Goal: Task Accomplishment & Management: Use online tool/utility

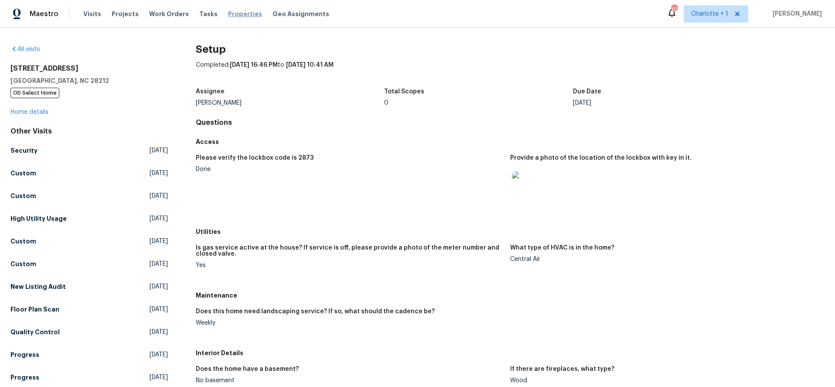
click at [228, 12] on span "Properties" at bounding box center [245, 14] width 34 height 9
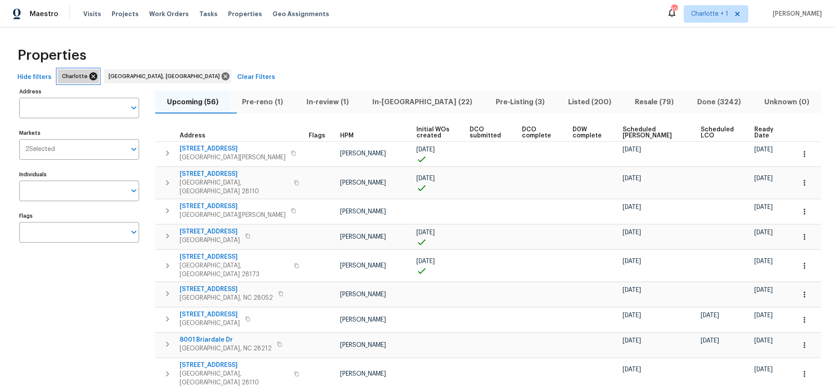
click at [92, 74] on icon at bounding box center [93, 76] width 8 height 8
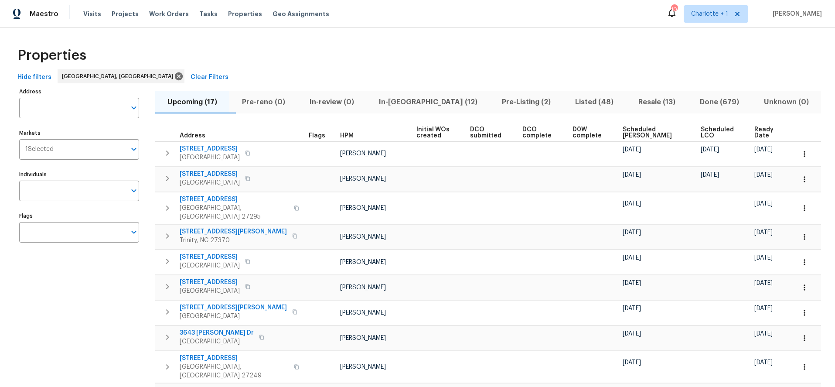
click at [331, 41] on div "Properties" at bounding box center [418, 55] width 808 height 28
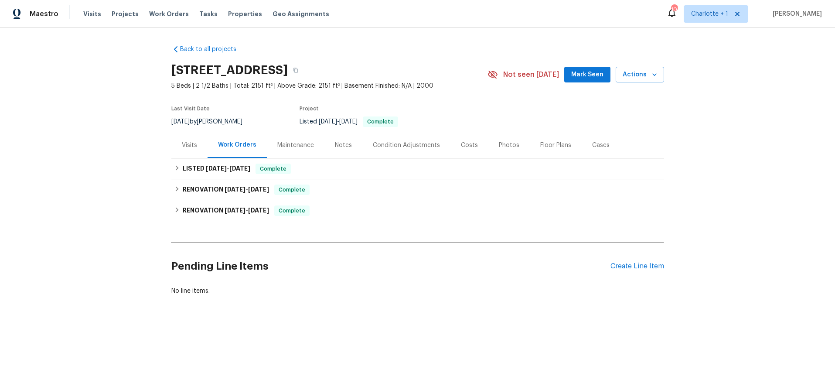
click at [472, 153] on div "Costs" at bounding box center [470, 145] width 38 height 26
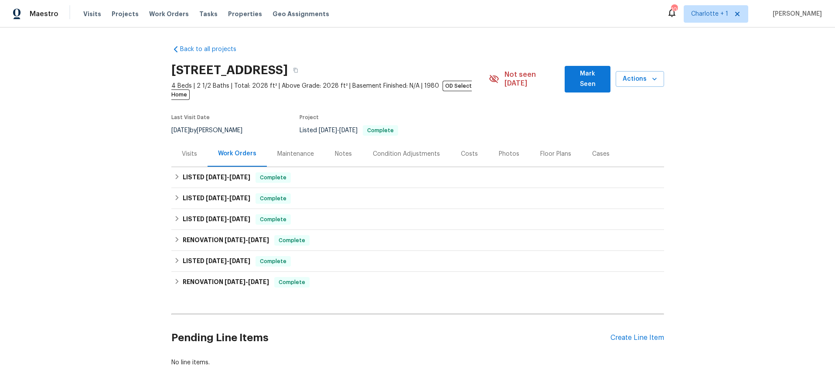
click at [461, 150] on div "Costs" at bounding box center [469, 154] width 17 height 9
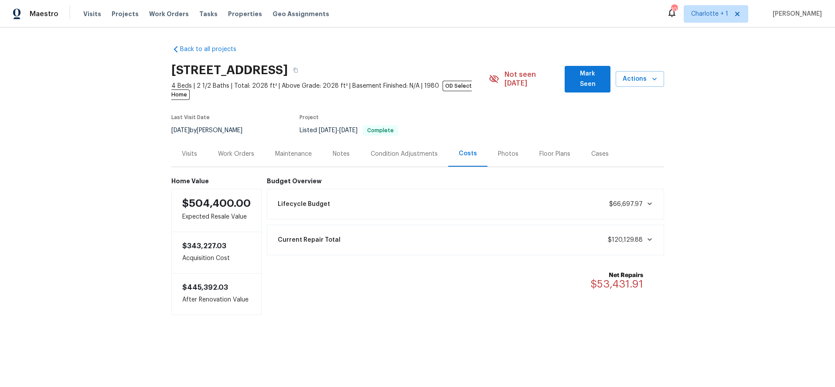
click at [334, 141] on div "Notes" at bounding box center [341, 154] width 38 height 26
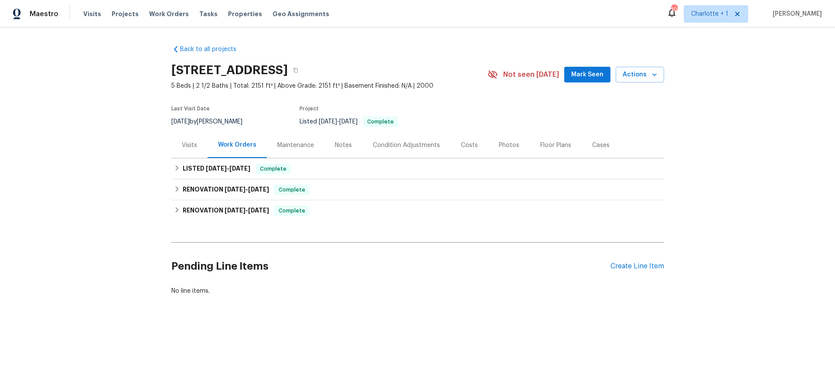
click at [503, 147] on div "Photos" at bounding box center [509, 145] width 21 height 9
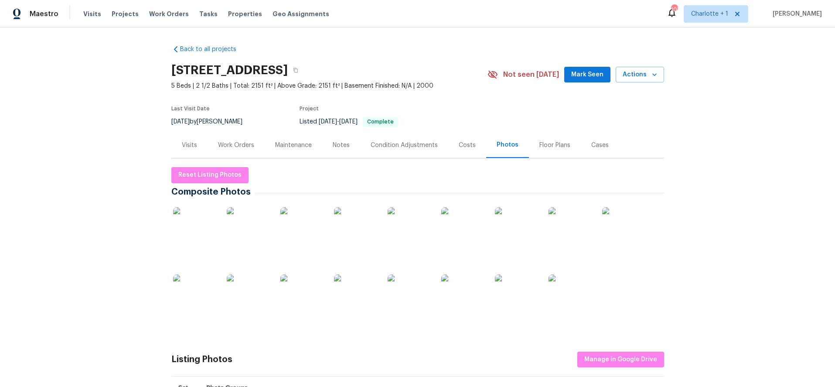
click at [191, 240] on img at bounding box center [195, 229] width 44 height 44
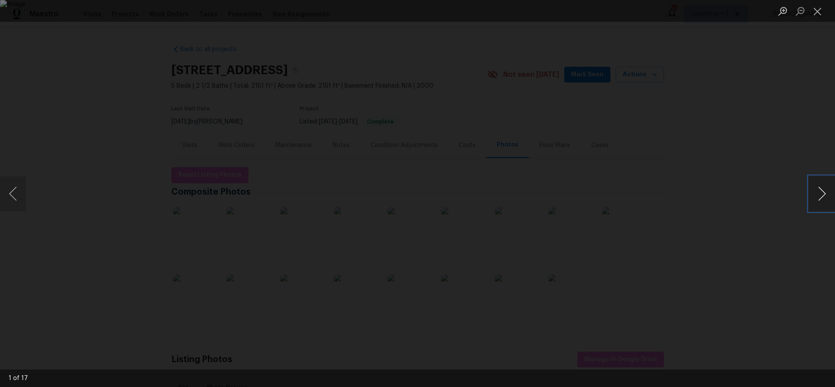
click at [816, 194] on button "Next image" at bounding box center [822, 193] width 26 height 35
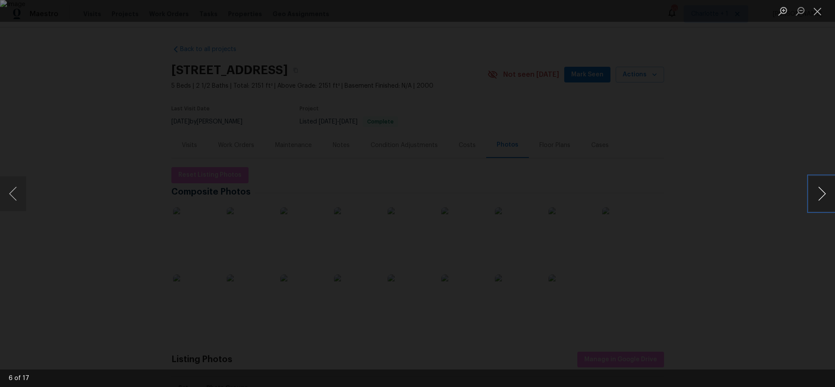
click at [816, 194] on button "Next image" at bounding box center [822, 193] width 26 height 35
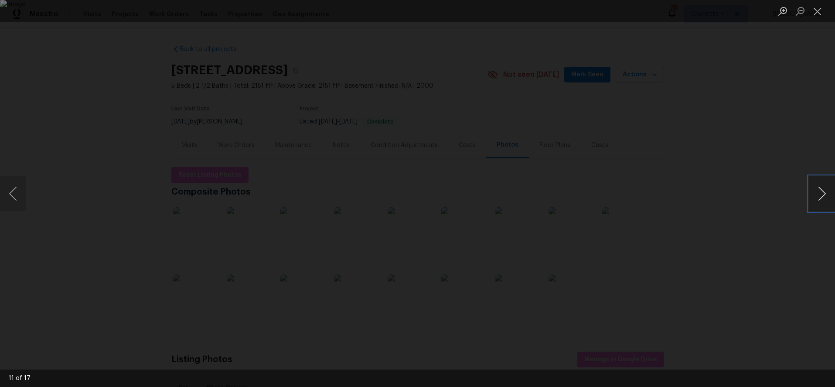
click at [816, 194] on button "Next image" at bounding box center [822, 193] width 26 height 35
click at [815, 194] on button "Next image" at bounding box center [822, 193] width 26 height 35
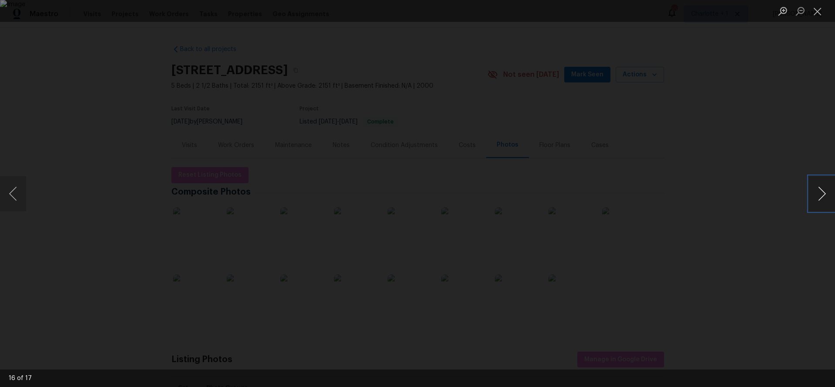
click at [815, 194] on button "Next image" at bounding box center [822, 193] width 26 height 35
click at [678, 95] on div "Lightbox" at bounding box center [417, 193] width 835 height 387
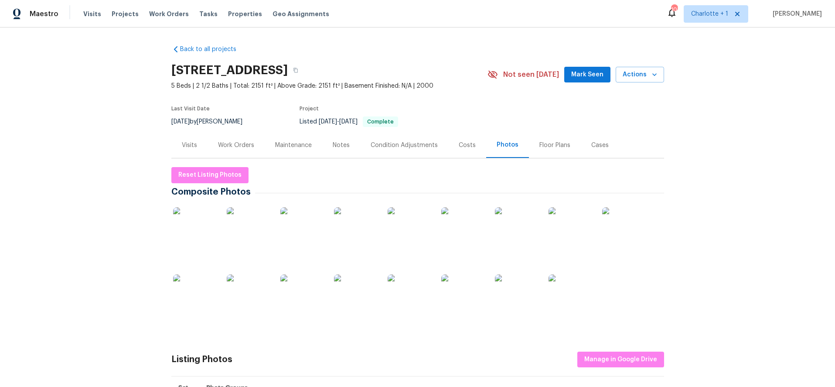
click at [671, 138] on div "Back to all projects 505 Old Vine Ct, Charlotte, NC 28214 5 Beds | 2 1/2 Baths …" at bounding box center [417, 206] width 835 height 359
click at [176, 145] on div "Visits" at bounding box center [189, 145] width 36 height 26
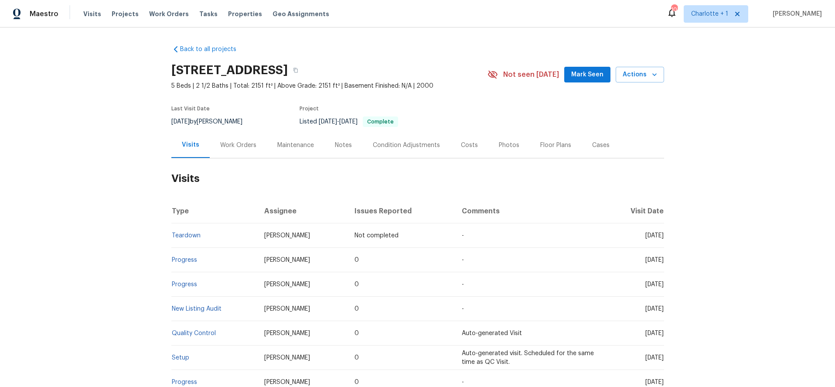
click at [461, 141] on div "Costs" at bounding box center [469, 145] width 17 height 9
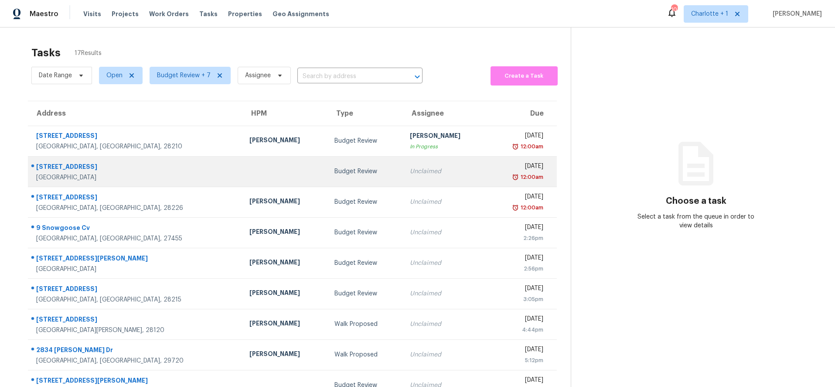
click at [328, 170] on td "Budget Review" at bounding box center [365, 171] width 75 height 31
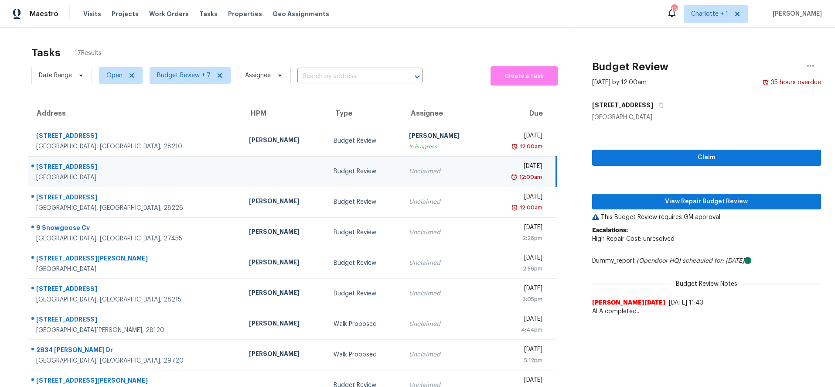
click at [127, 169] on div "3732 Doe Ln" at bounding box center [135, 167] width 199 height 11
click at [715, 200] on span "View Repair Budget Review" at bounding box center [707, 201] width 216 height 11
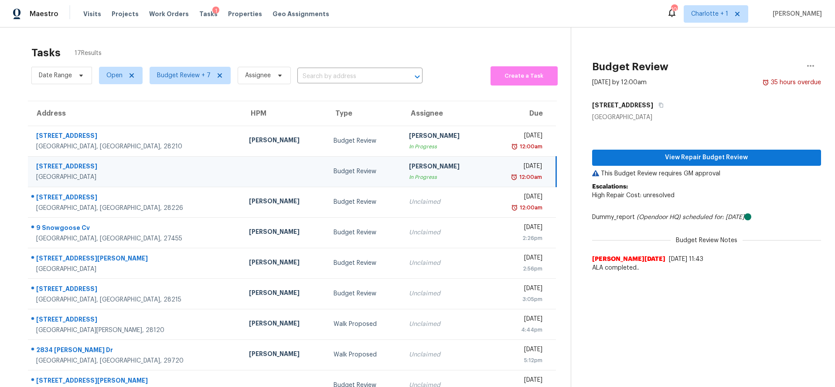
drag, startPoint x: 224, startPoint y: 175, endPoint x: 198, endPoint y: 174, distance: 26.2
click at [242, 175] on td at bounding box center [284, 171] width 85 height 31
click at [659, 103] on icon "button" at bounding box center [661, 105] width 4 height 5
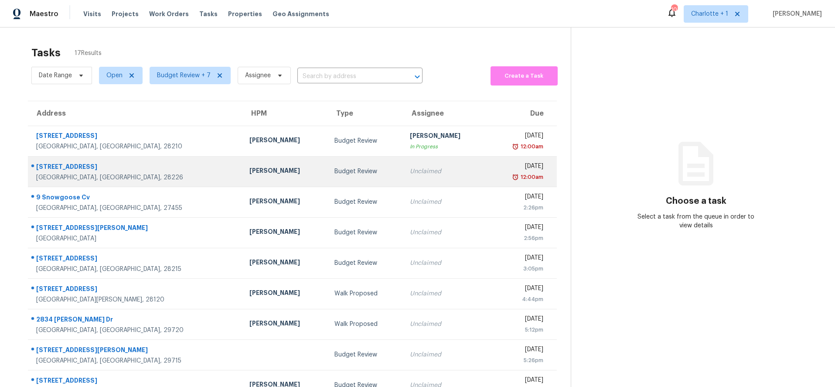
click at [328, 178] on td "Budget Review" at bounding box center [365, 171] width 75 height 31
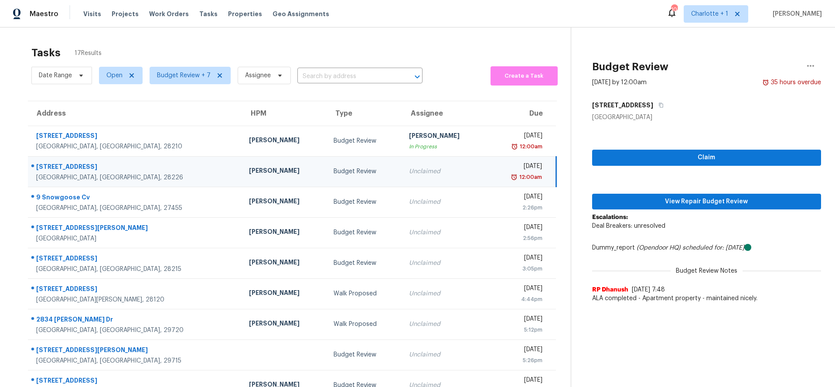
click at [138, 168] on div "[STREET_ADDRESS]" at bounding box center [135, 167] width 199 height 11
click at [671, 205] on span "View Repair Budget Review" at bounding box center [707, 201] width 216 height 11
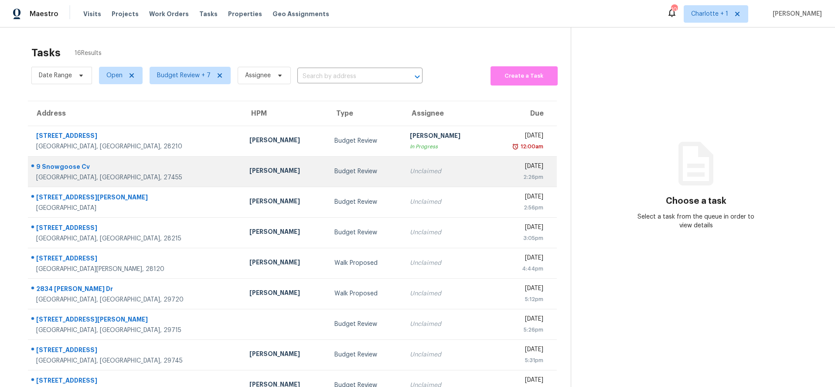
click at [243, 164] on td "[PERSON_NAME]" at bounding box center [285, 171] width 85 height 31
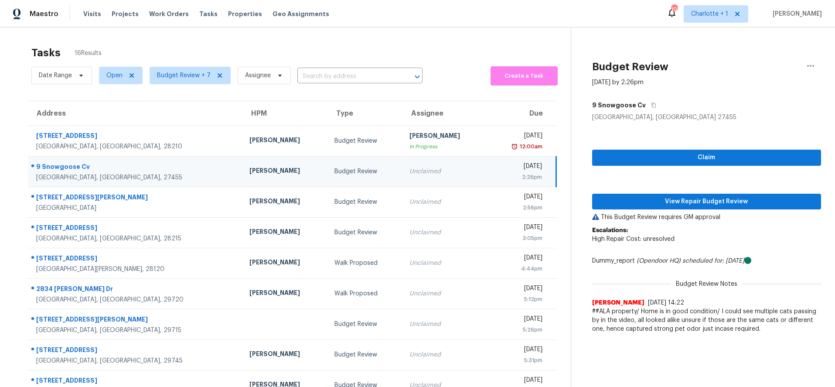
click at [243, 164] on td "[PERSON_NAME]" at bounding box center [285, 171] width 85 height 31
click at [698, 205] on span "View Repair Budget Review" at bounding box center [707, 201] width 216 height 11
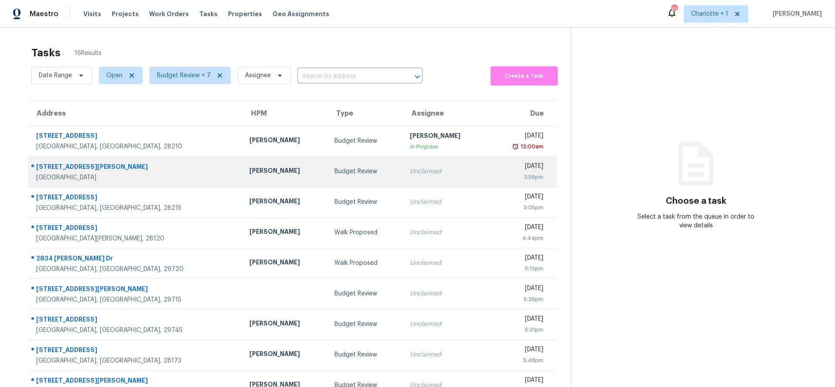
click at [250, 177] on div "[PERSON_NAME]" at bounding box center [285, 171] width 71 height 11
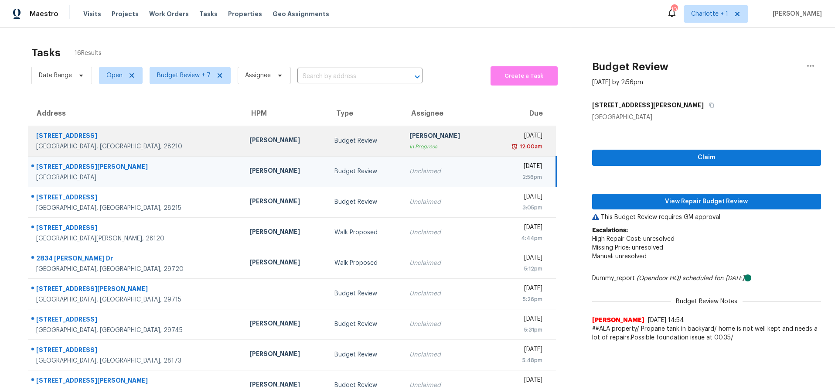
click at [151, 138] on div "[STREET_ADDRESS]" at bounding box center [135, 136] width 199 height 11
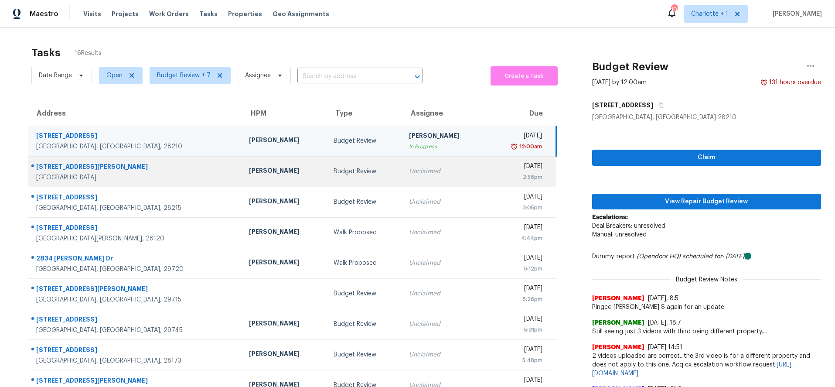
drag, startPoint x: 169, startPoint y: 169, endPoint x: 202, endPoint y: 169, distance: 32.7
click at [249, 169] on div "[PERSON_NAME]" at bounding box center [284, 171] width 71 height 11
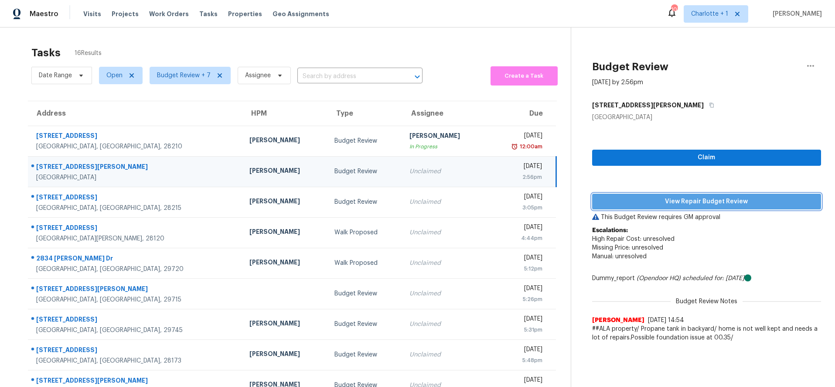
click at [654, 205] on span "View Repair Budget Review" at bounding box center [707, 201] width 216 height 11
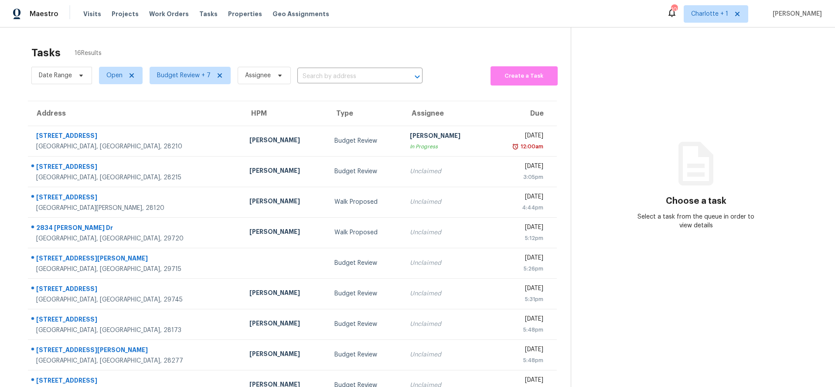
click at [313, 49] on div "Tasks 16 Results" at bounding box center [301, 52] width 540 height 23
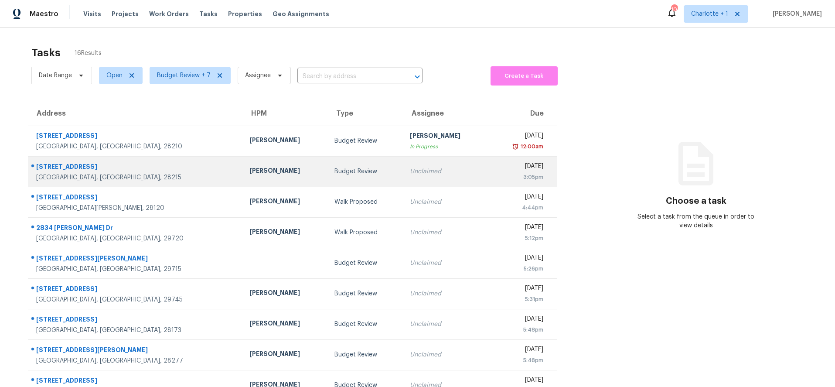
click at [158, 172] on td "[STREET_ADDRESS]" at bounding box center [135, 171] width 215 height 31
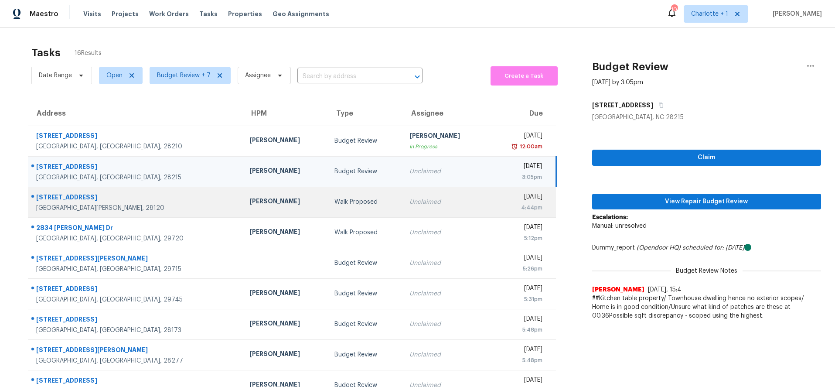
scroll to position [74, 0]
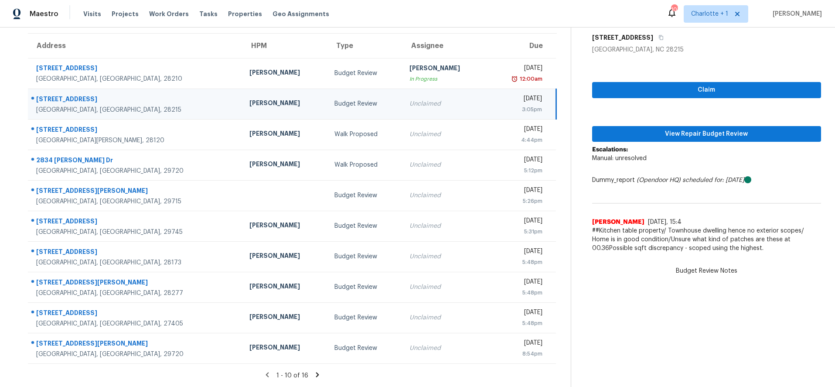
click at [143, 98] on div "[STREET_ADDRESS]" at bounding box center [135, 100] width 199 height 11
click at [699, 129] on span "View Repair Budget Review" at bounding box center [707, 134] width 216 height 11
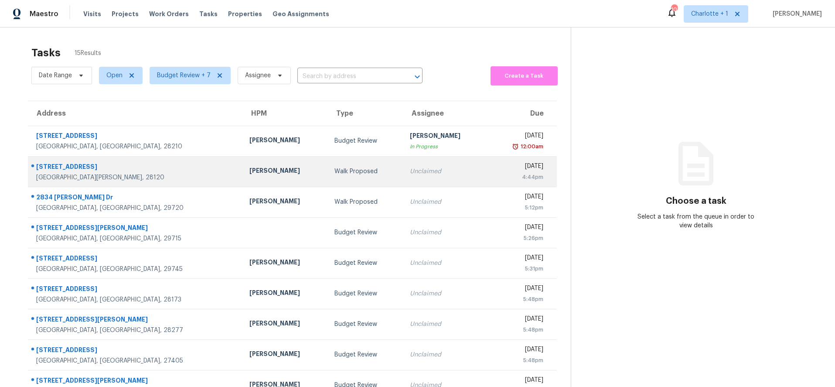
click at [328, 166] on td "Walk Proposed" at bounding box center [365, 171] width 75 height 31
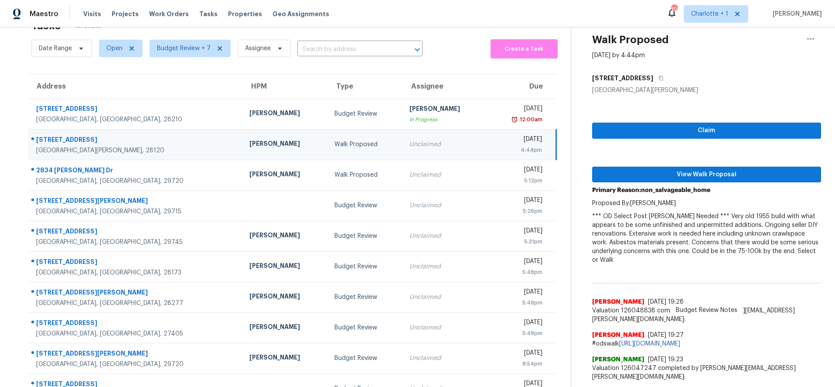
scroll to position [23, 0]
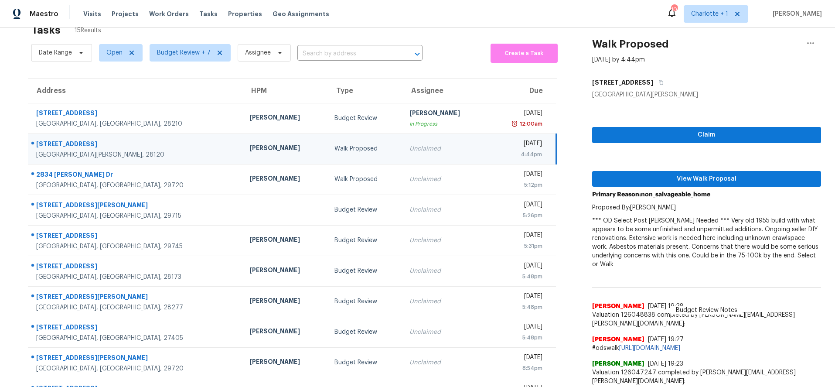
click at [410, 146] on div "Unclaimed" at bounding box center [445, 148] width 71 height 9
click at [806, 45] on icon "button" at bounding box center [811, 43] width 10 height 10
click at [751, 47] on div "Cancel this task" at bounding box center [755, 45] width 68 height 9
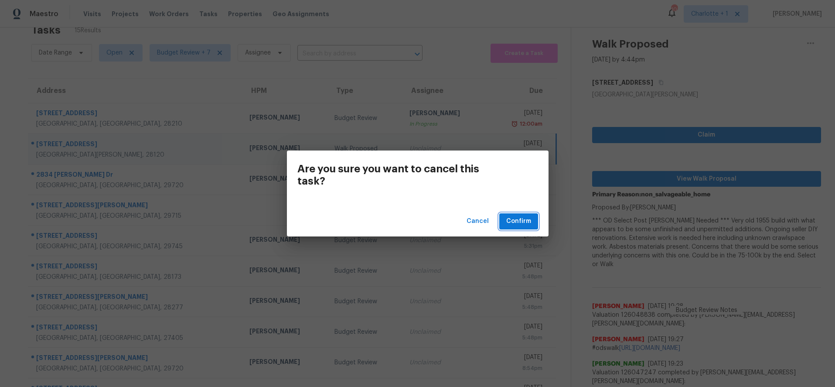
click at [526, 219] on span "Confirm" at bounding box center [519, 221] width 25 height 11
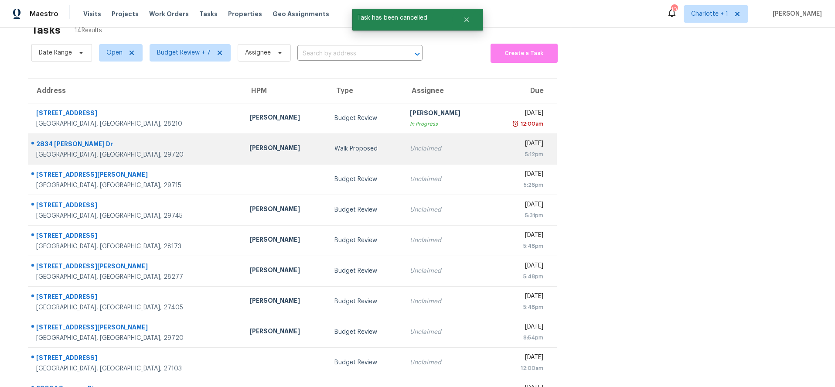
click at [250, 150] on div "[PERSON_NAME]" at bounding box center [285, 149] width 71 height 11
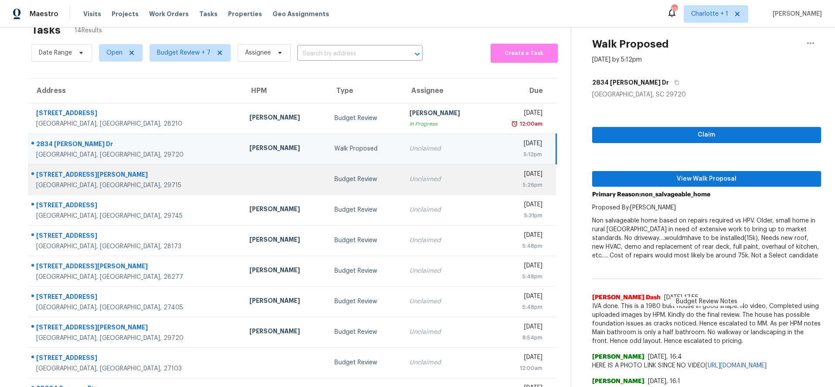
click at [403, 168] on td "Unclaimed" at bounding box center [445, 179] width 85 height 31
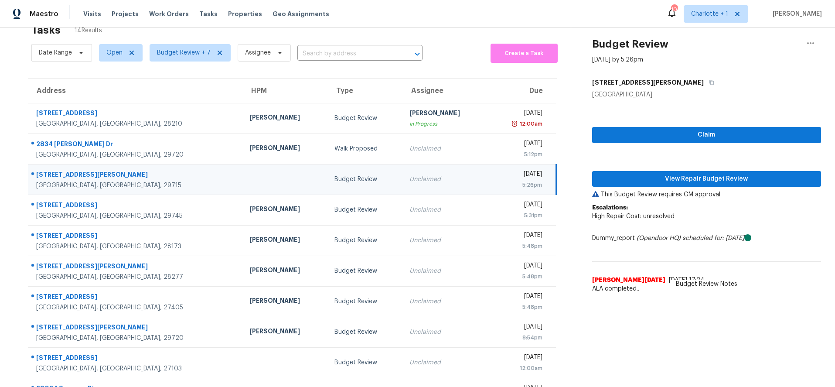
click at [328, 184] on td "Budget Review" at bounding box center [365, 179] width 75 height 31
click at [689, 180] on span "View Repair Budget Review" at bounding box center [707, 179] width 216 height 11
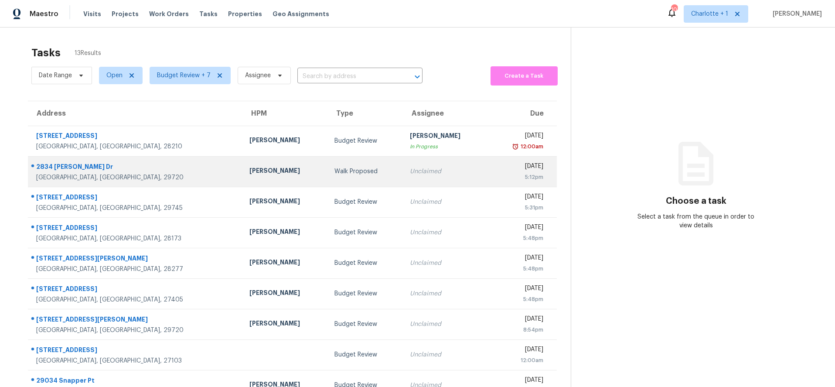
click at [243, 162] on td "[PERSON_NAME]" at bounding box center [285, 171] width 85 height 31
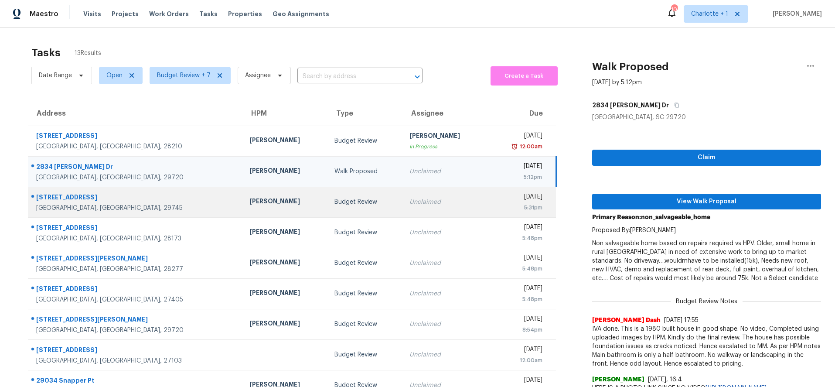
click at [156, 196] on div "[STREET_ADDRESS]" at bounding box center [135, 198] width 199 height 11
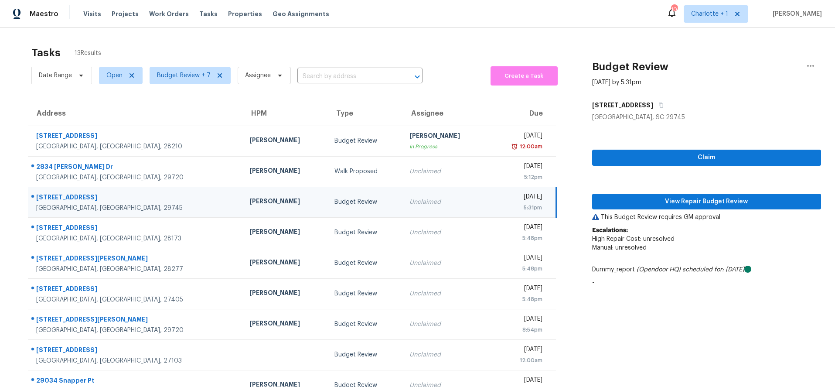
click at [243, 209] on td "Alex Baum" at bounding box center [285, 202] width 85 height 31
click at [648, 204] on span "View Repair Budget Review" at bounding box center [707, 201] width 216 height 11
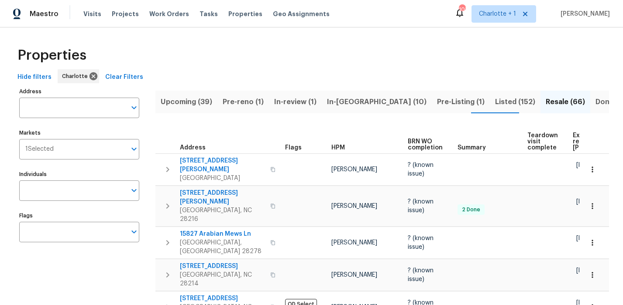
click at [310, 55] on div "Properties" at bounding box center [311, 55] width 595 height 28
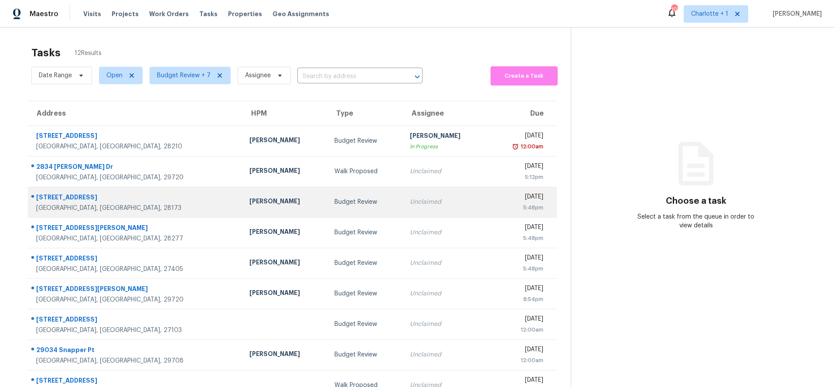
click at [250, 203] on div "[PERSON_NAME]" at bounding box center [285, 202] width 71 height 11
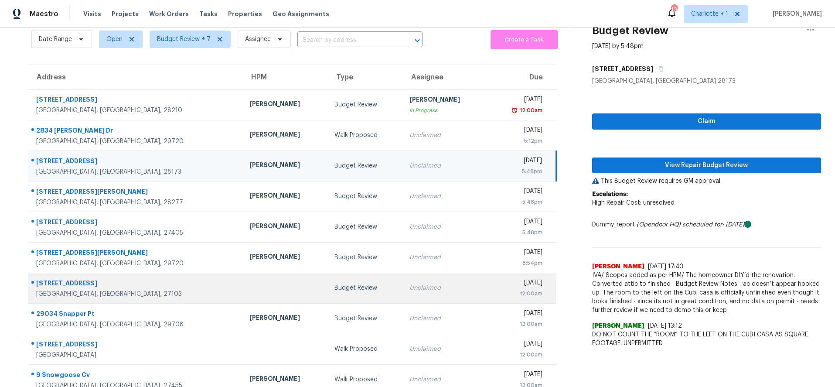
scroll to position [31, 0]
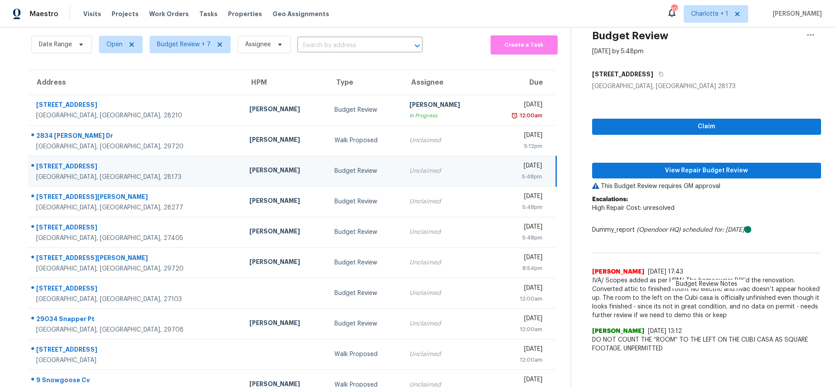
click at [250, 168] on div "[PERSON_NAME]" at bounding box center [285, 171] width 71 height 11
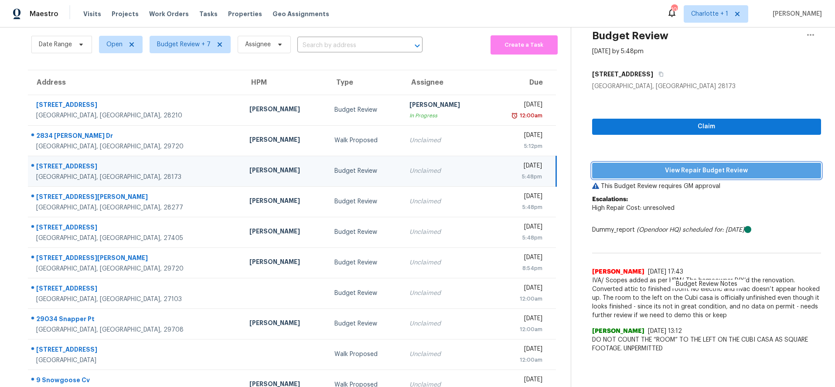
click at [677, 171] on span "View Repair Budget Review" at bounding box center [707, 170] width 216 height 11
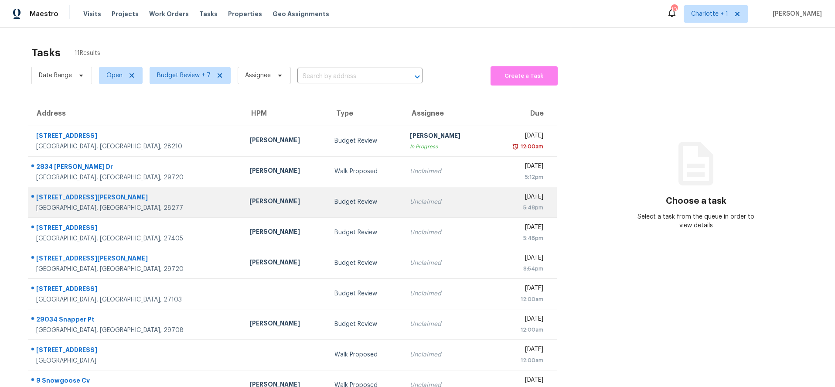
click at [328, 203] on td "Budget Review" at bounding box center [365, 202] width 75 height 31
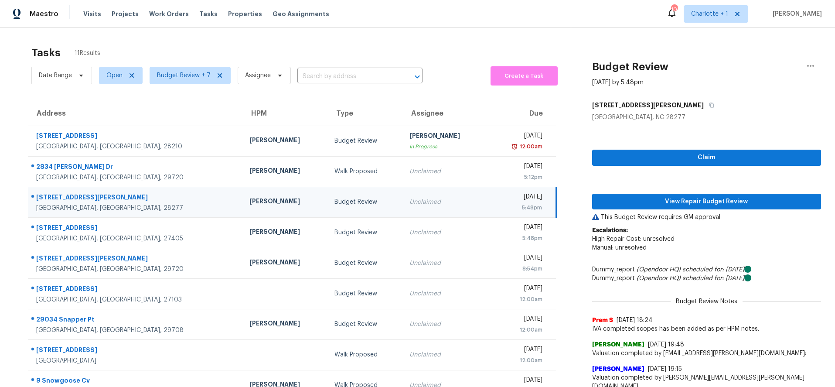
click at [243, 196] on td "[PERSON_NAME]" at bounding box center [285, 202] width 85 height 31
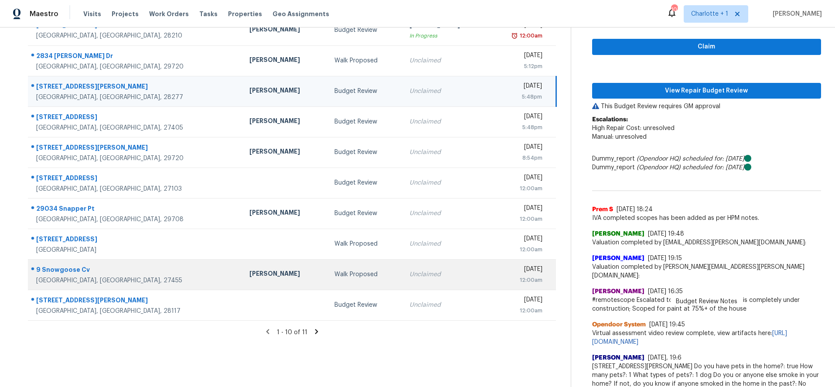
scroll to position [167, 0]
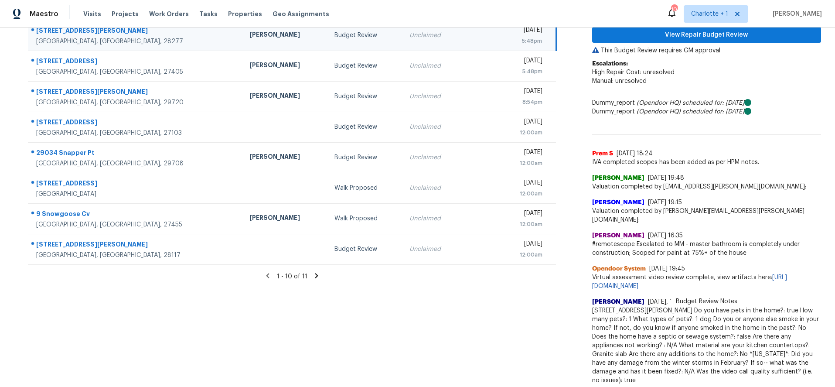
click at [313, 274] on icon at bounding box center [317, 276] width 8 height 8
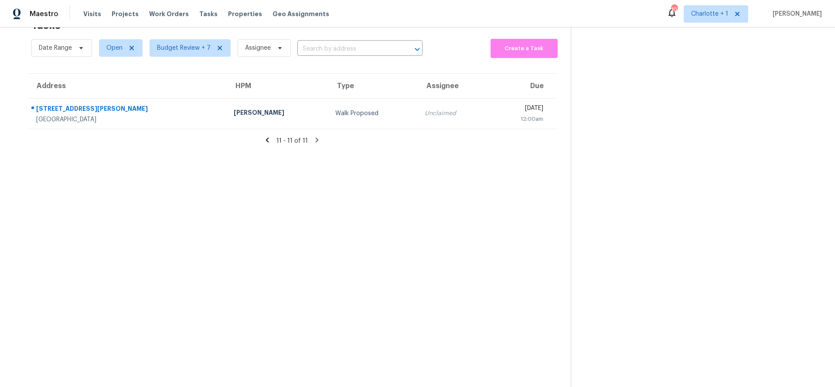
click at [266, 137] on icon at bounding box center [267, 139] width 3 height 5
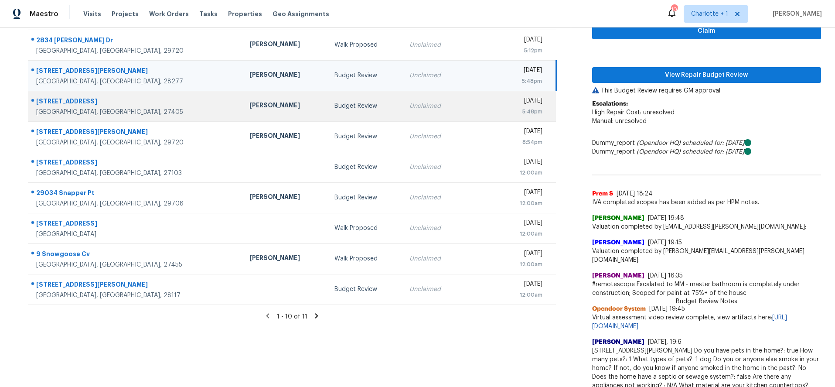
scroll to position [121, 0]
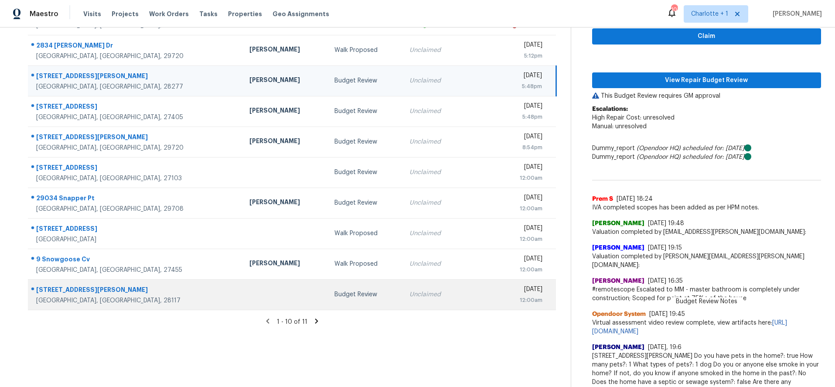
click at [250, 294] on div at bounding box center [285, 295] width 71 height 2
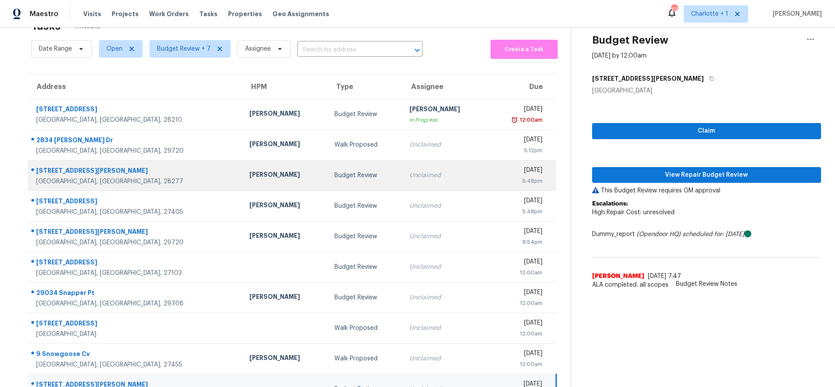
scroll to position [19, 0]
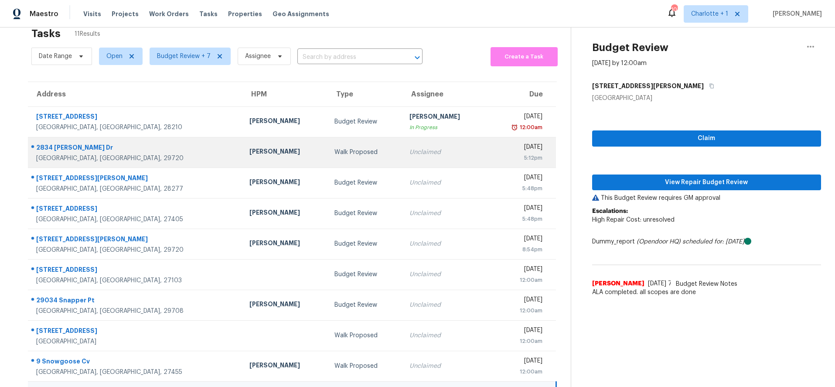
click at [250, 152] on div "[PERSON_NAME]" at bounding box center [285, 152] width 71 height 11
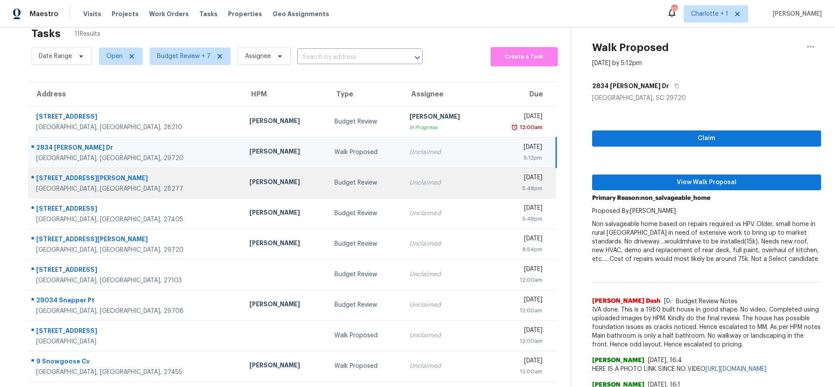
click at [355, 175] on td "Budget Review" at bounding box center [365, 183] width 75 height 31
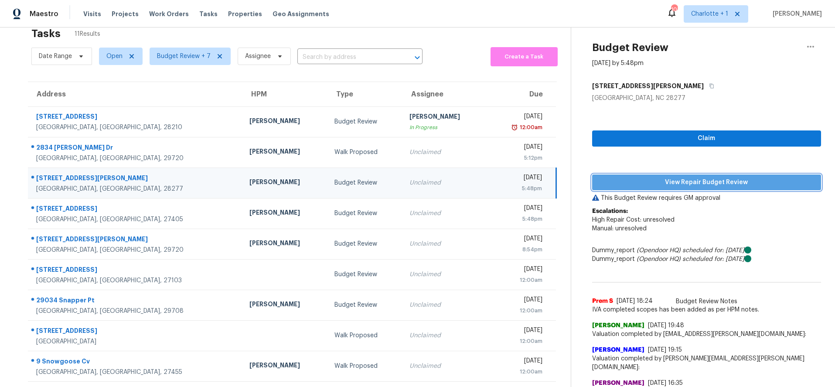
click at [644, 184] on span "View Repair Budget Review" at bounding box center [707, 182] width 216 height 11
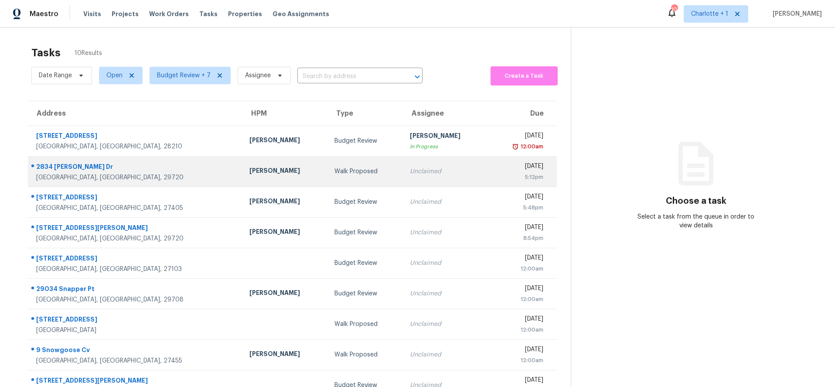
click at [345, 169] on div "Walk Proposed" at bounding box center [366, 171] width 62 height 9
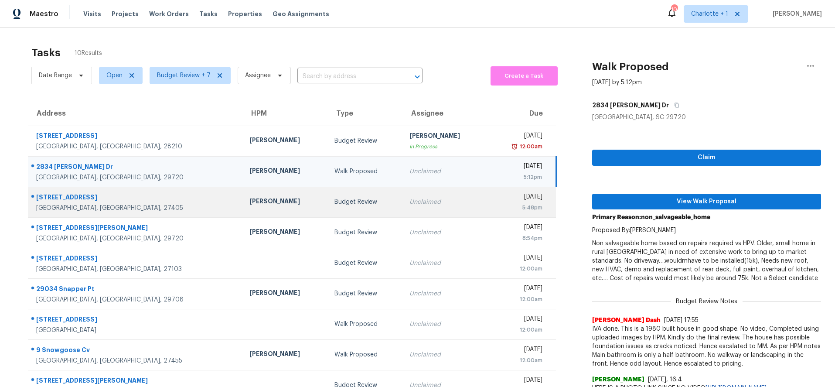
click at [259, 202] on div "[PERSON_NAME]" at bounding box center [285, 202] width 71 height 11
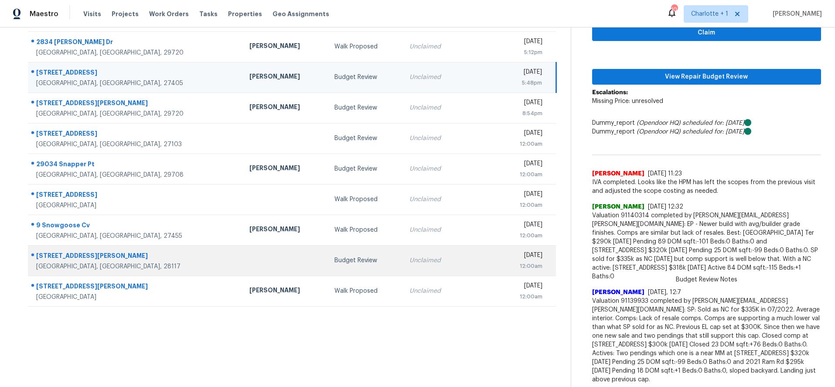
scroll to position [125, 0]
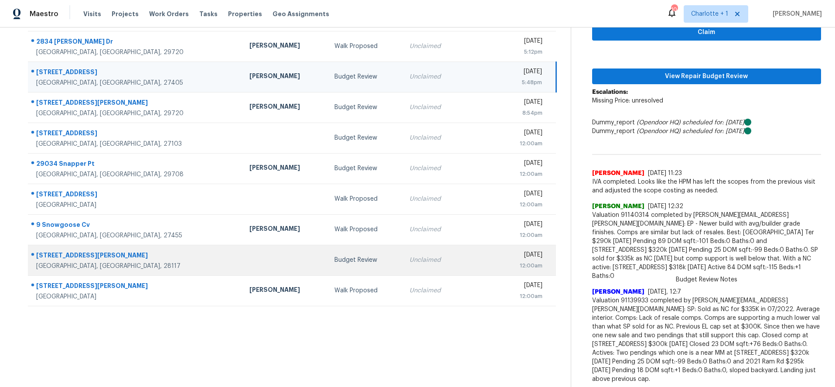
click at [328, 264] on td "Budget Review" at bounding box center [365, 260] width 75 height 31
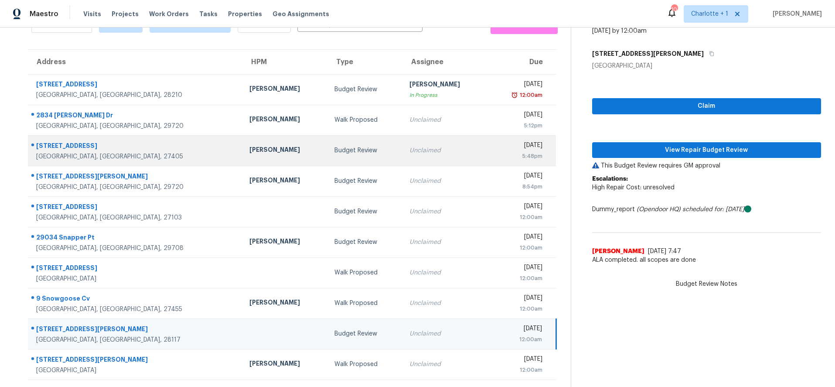
click at [250, 145] on div "[PERSON_NAME]" at bounding box center [285, 150] width 71 height 11
